Goal: Obtain resource: Obtain resource

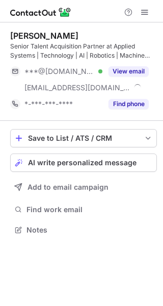
scroll to position [223, 163]
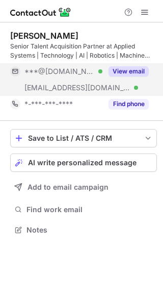
click at [136, 70] on button "View email" at bounding box center [129, 71] width 40 height 10
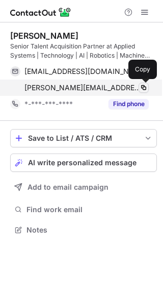
click at [147, 88] on span at bounding box center [144, 88] width 8 height 8
